Goal: Find specific page/section

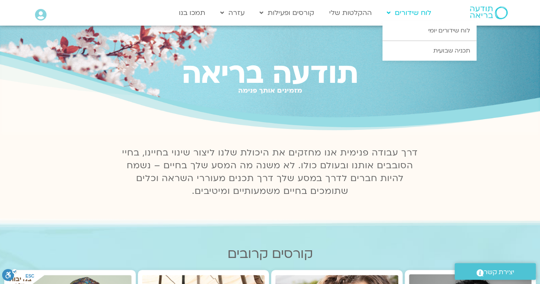
click at [410, 13] on link "לוח שידורים" at bounding box center [408, 13] width 53 height 16
click at [409, 23] on link "לוח שידורים יומי" at bounding box center [429, 31] width 94 height 20
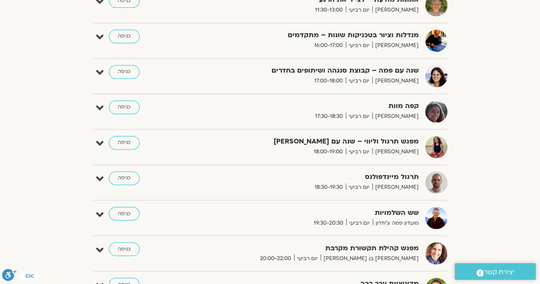
scroll to position [595, 0]
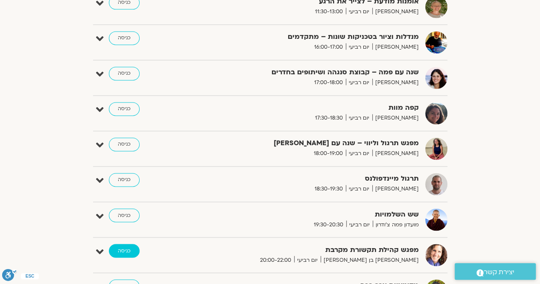
click at [124, 249] on link "כניסה" at bounding box center [124, 251] width 31 height 14
